Goal: Find specific page/section: Locate a particular part of the current website

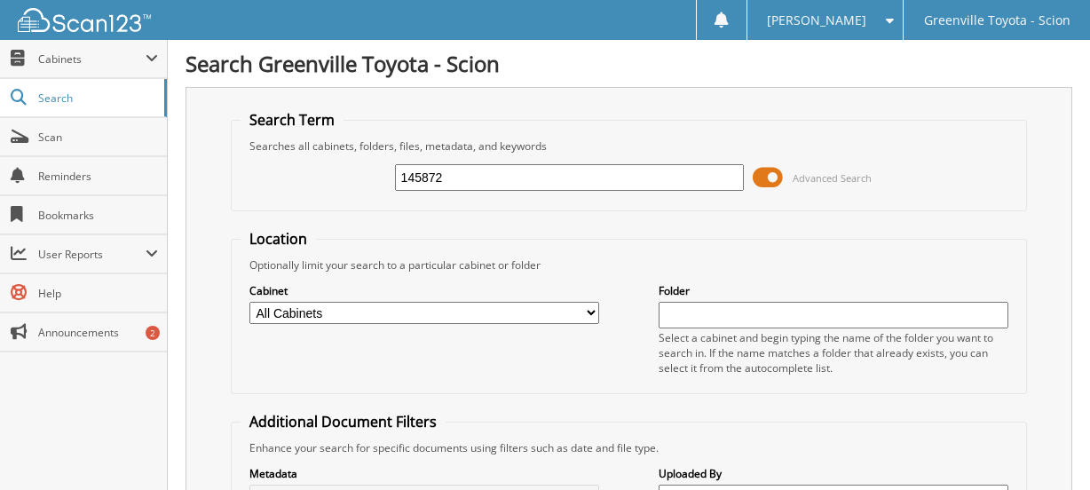
scroll to position [178, 0]
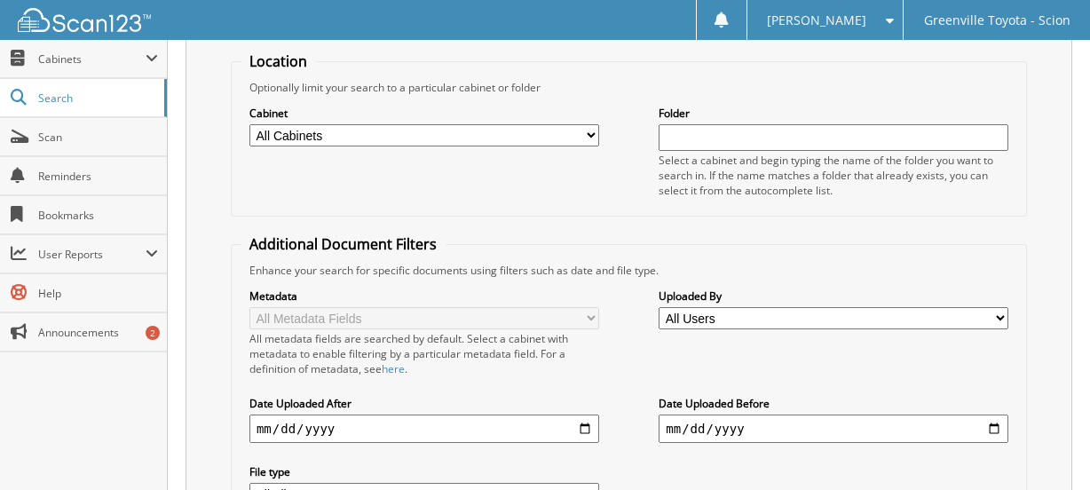
type input "145872"
click at [427, 140] on select "All Cabinets CAR DEALS DEALERTRACK SERVICE RO NEW CAR INVOICES R&R SERVICE RO A…" at bounding box center [424, 135] width 350 height 22
select select "502"
click at [249, 124] on select "All Cabinets CAR DEALS DEALERTRACK SERVICE RO NEW CAR INVOICES R&R SERVICE RO A…" at bounding box center [424, 135] width 350 height 22
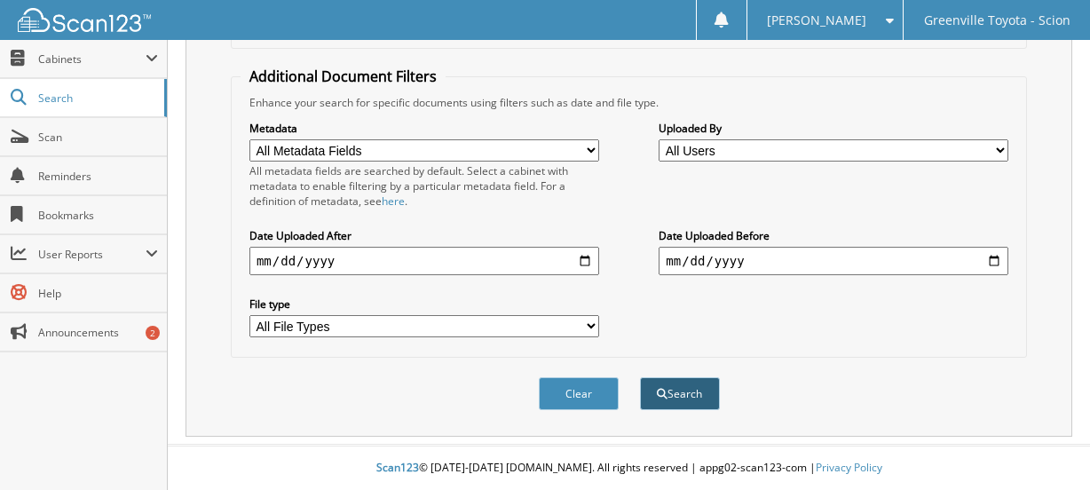
click at [672, 389] on button "Search" at bounding box center [680, 393] width 80 height 33
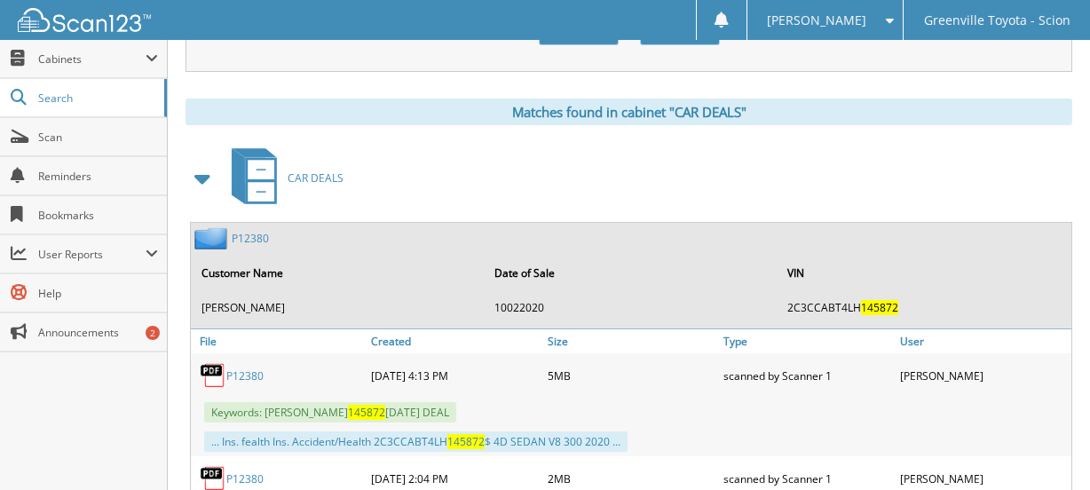
scroll to position [799, 0]
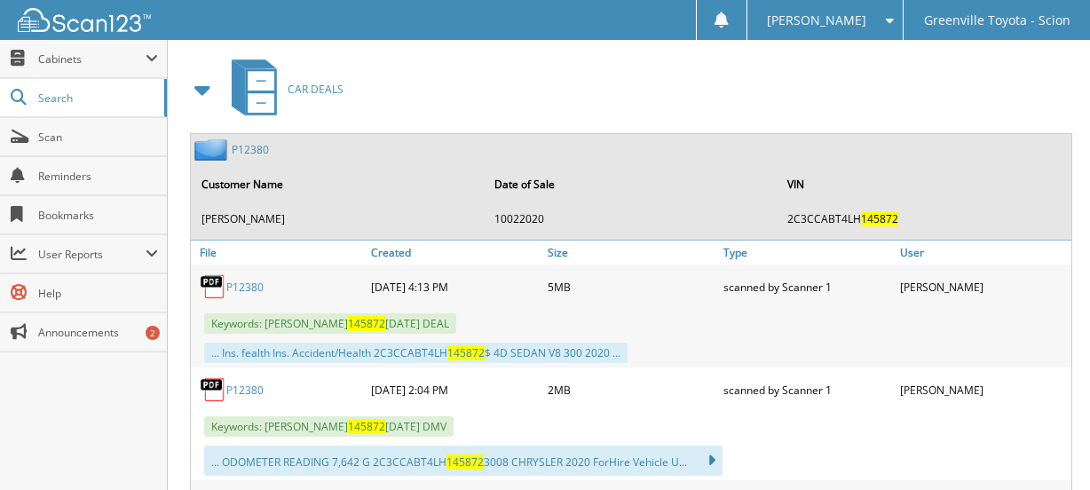
click at [254, 289] on link "P12380" at bounding box center [244, 287] width 37 height 15
